Goal: Information Seeking & Learning: Learn about a topic

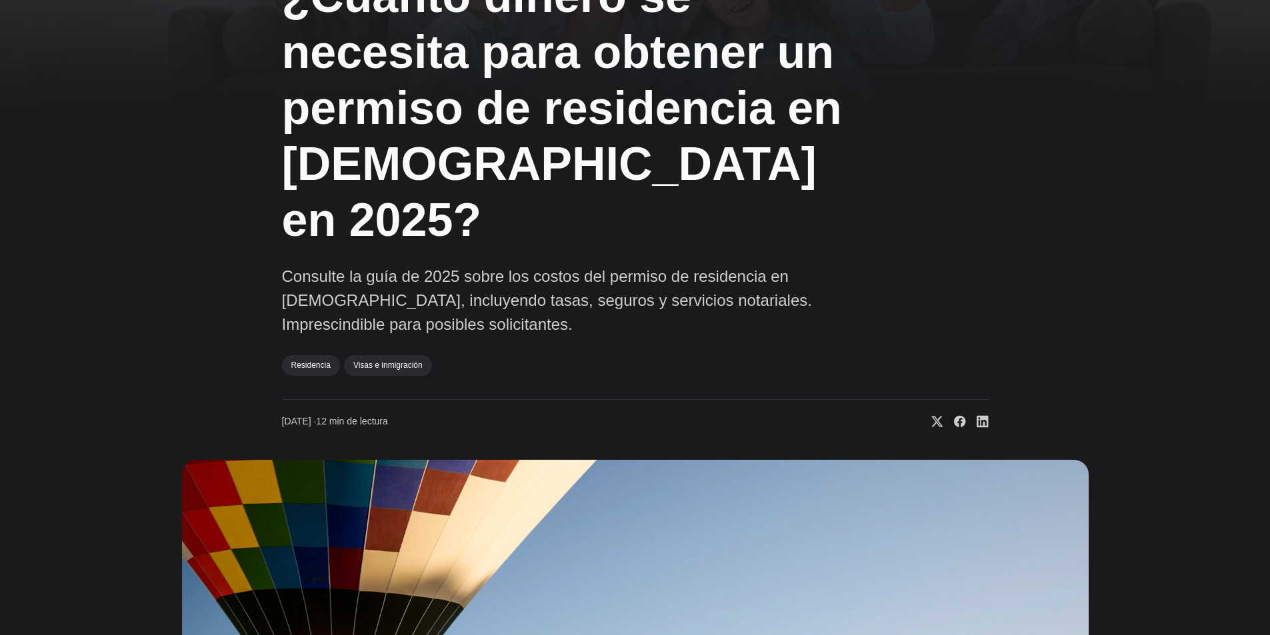
scroll to position [200, 0]
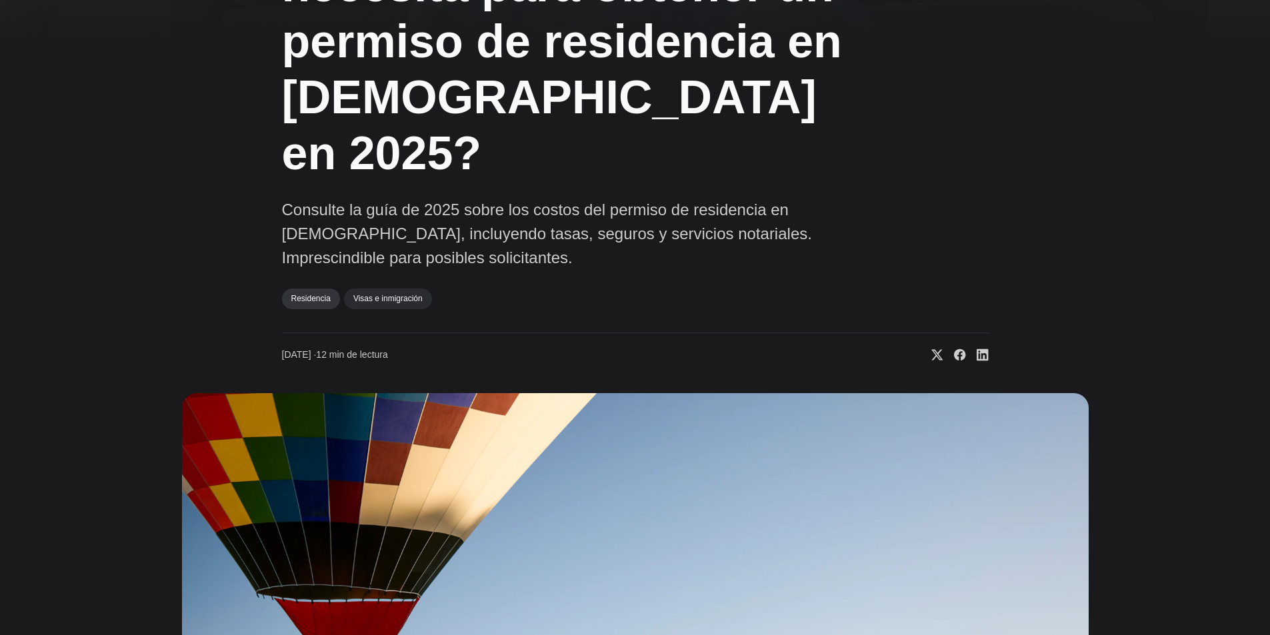
click at [312, 294] on font "Residencia" at bounding box center [310, 298] width 39 height 9
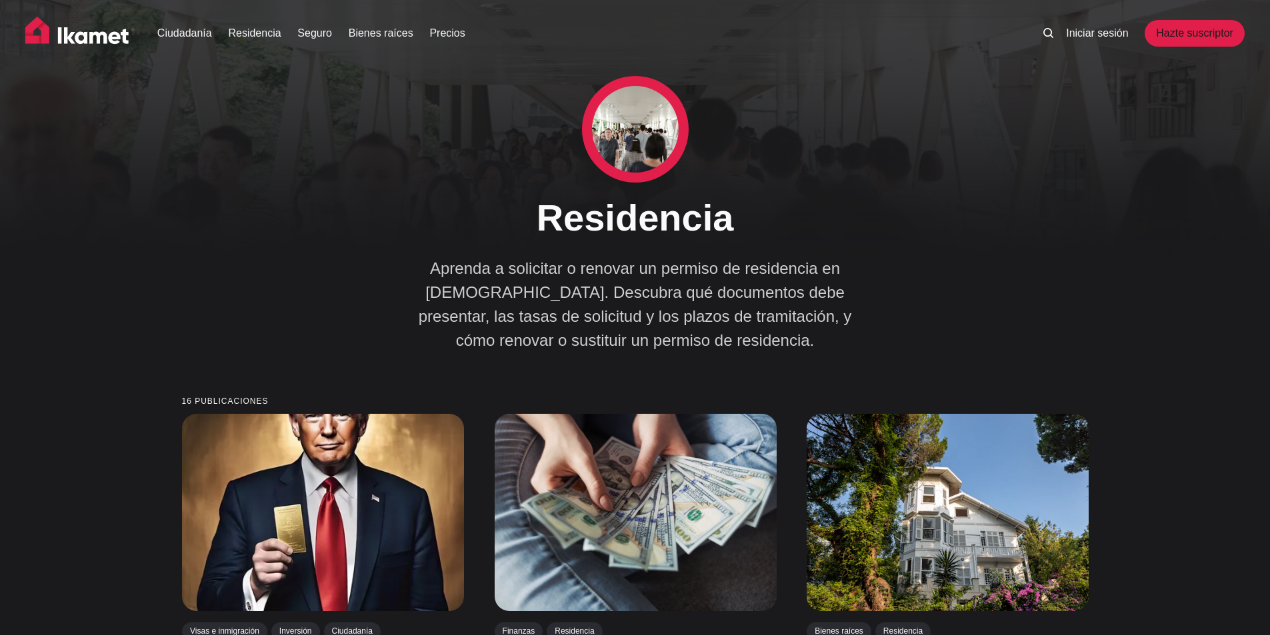
scroll to position [67, 0]
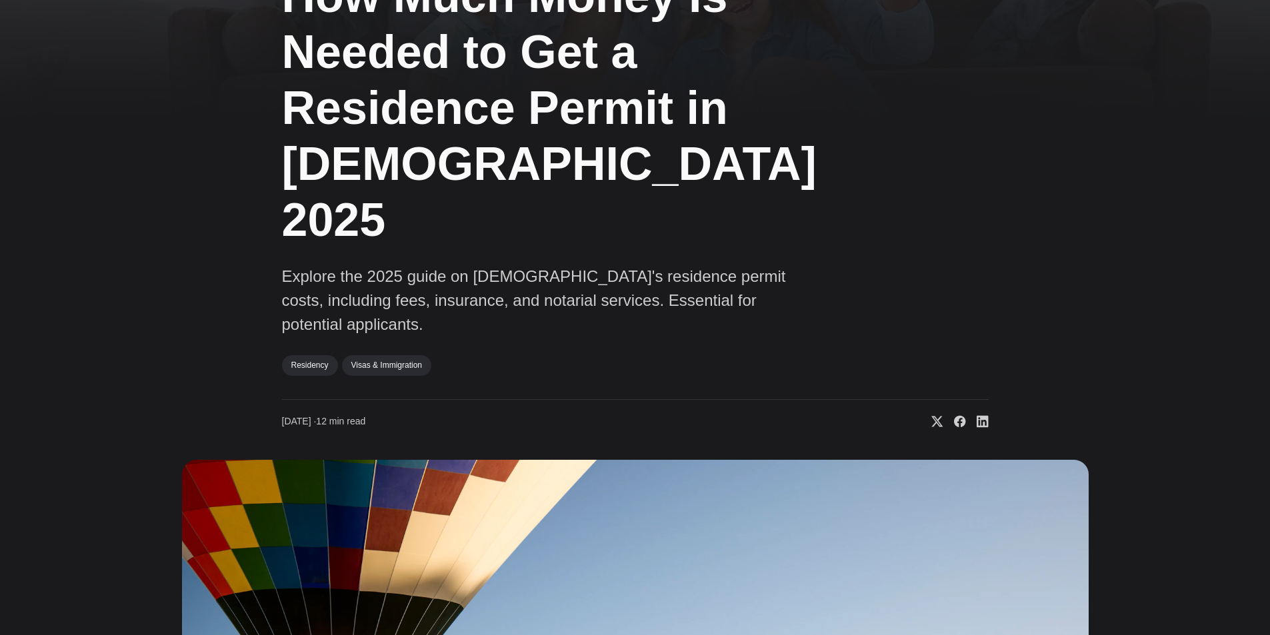
scroll to position [67, 0]
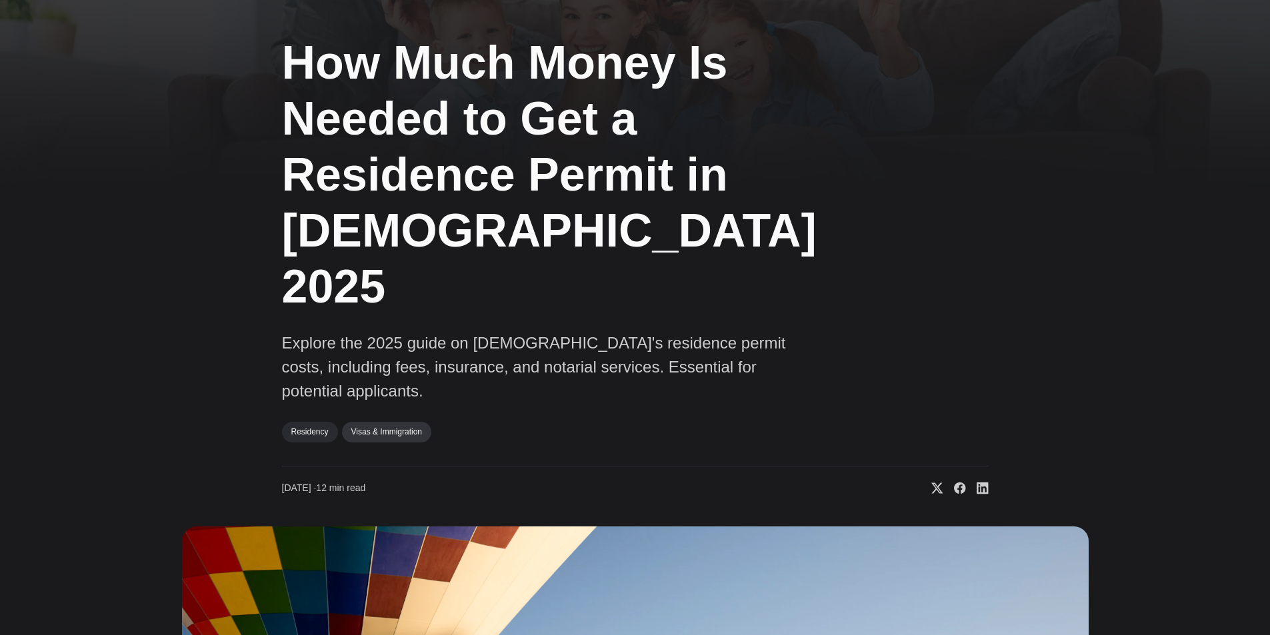
click at [397, 422] on link "Visas & Immigration" at bounding box center [386, 432] width 89 height 20
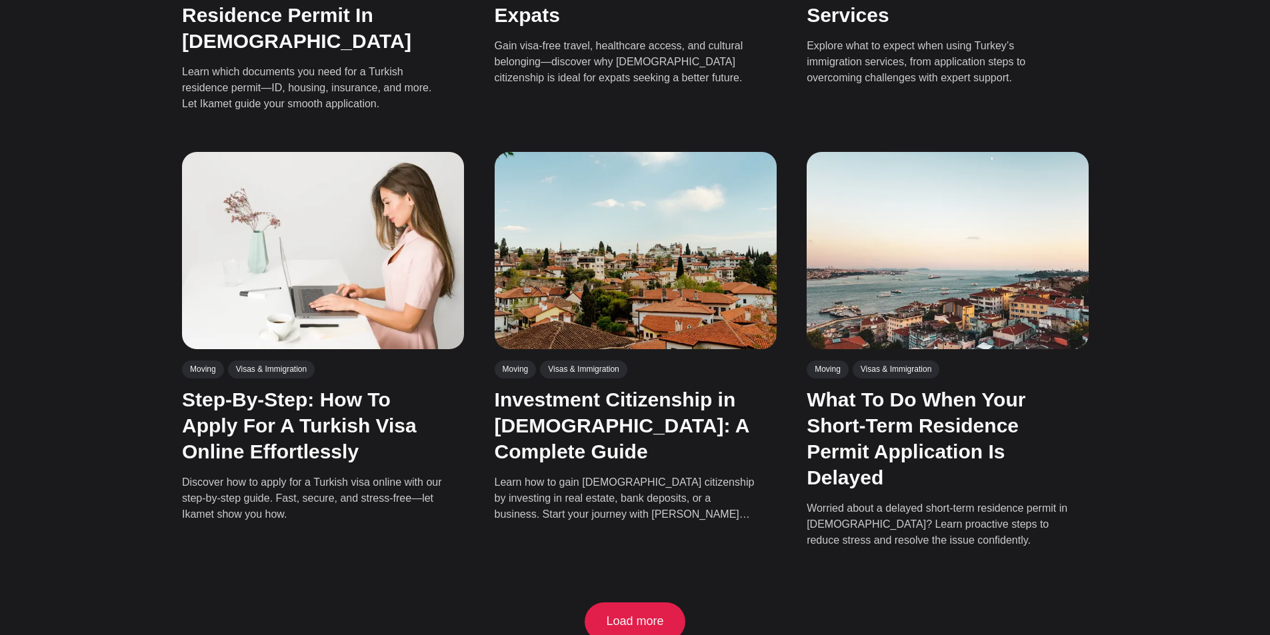
scroll to position [1200, 0]
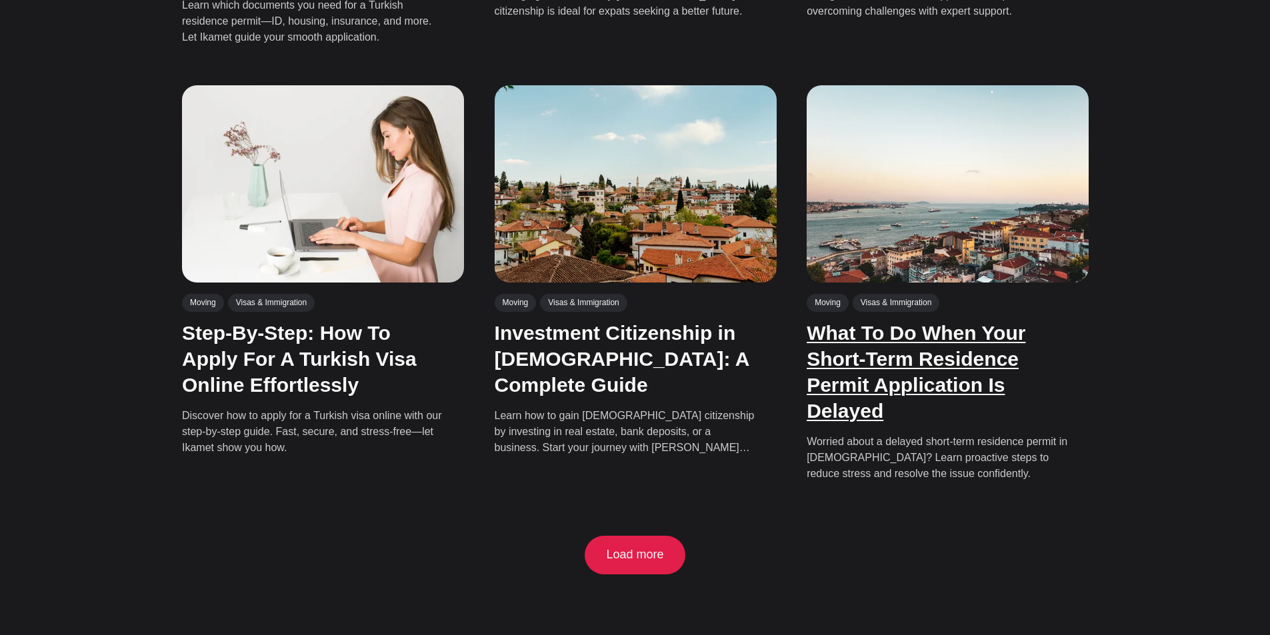
click at [900, 322] on link "What To Do When Your Short-Term Residence Permit Application Is Delayed" at bounding box center [916, 372] width 219 height 100
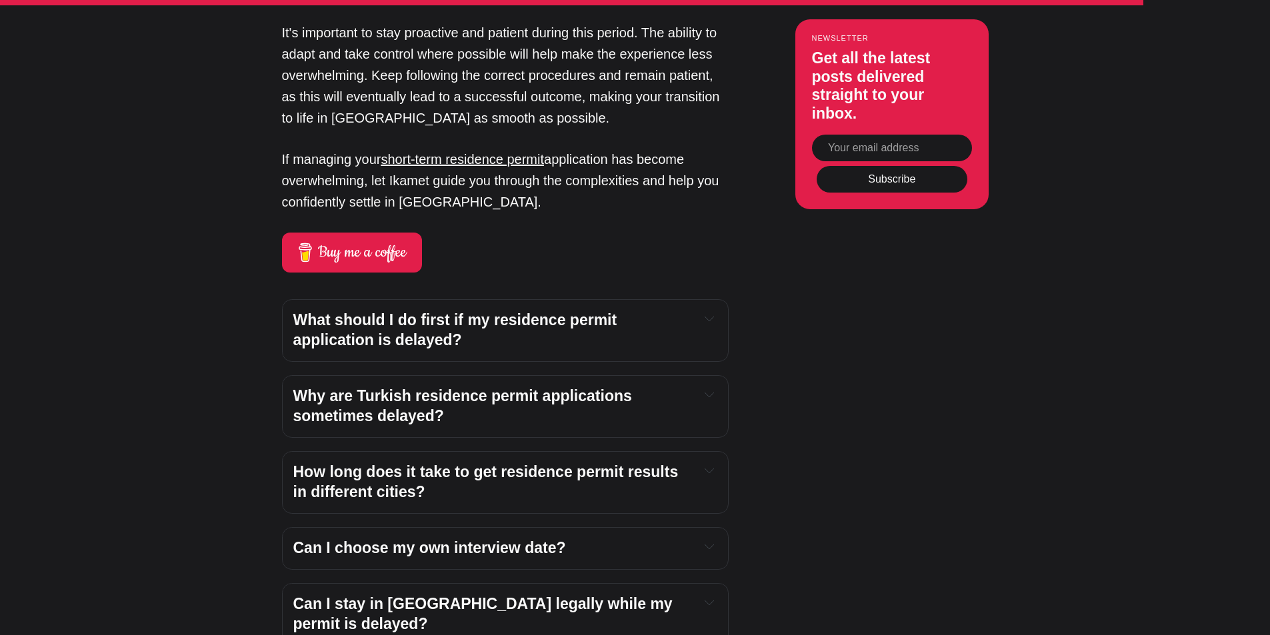
scroll to position [4267, 0]
